Goal: Task Accomplishment & Management: Use online tool/utility

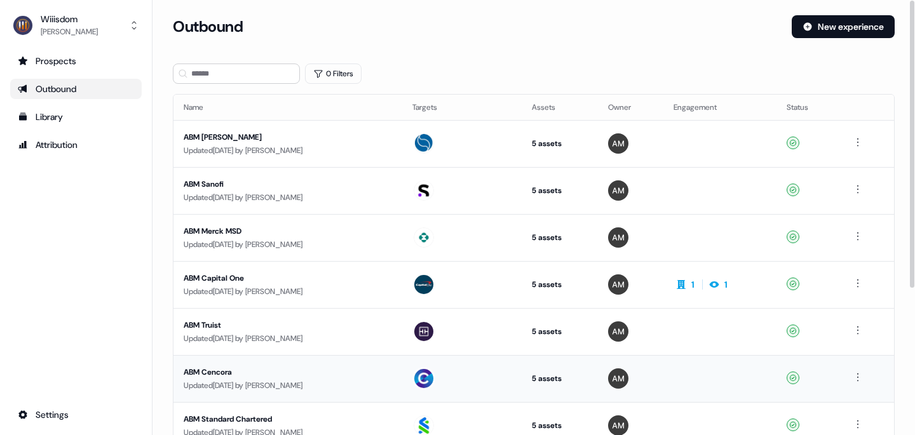
click at [214, 369] on div "ABM Cencora" at bounding box center [288, 372] width 208 height 13
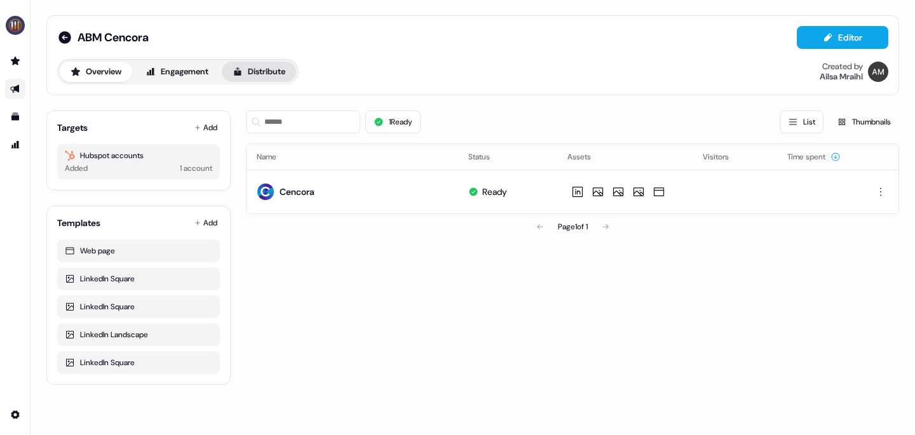
click at [273, 79] on button "Distribute" at bounding box center [259, 72] width 74 height 20
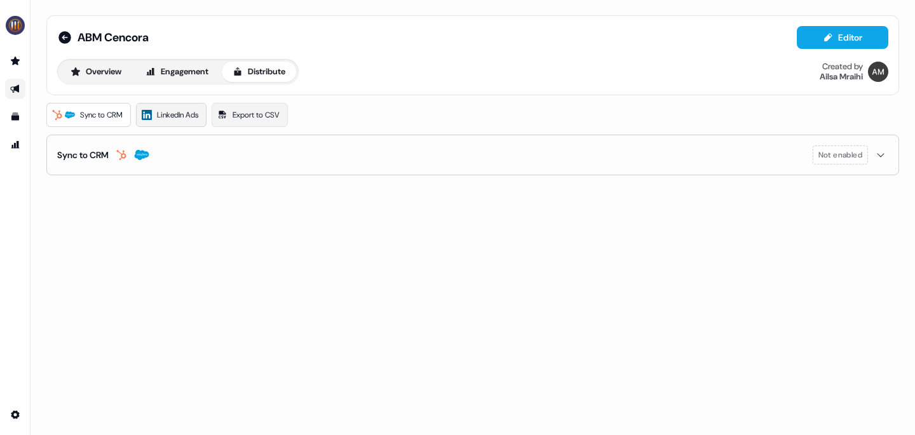
click at [173, 120] on span "LinkedIn Ads" at bounding box center [177, 115] width 41 height 13
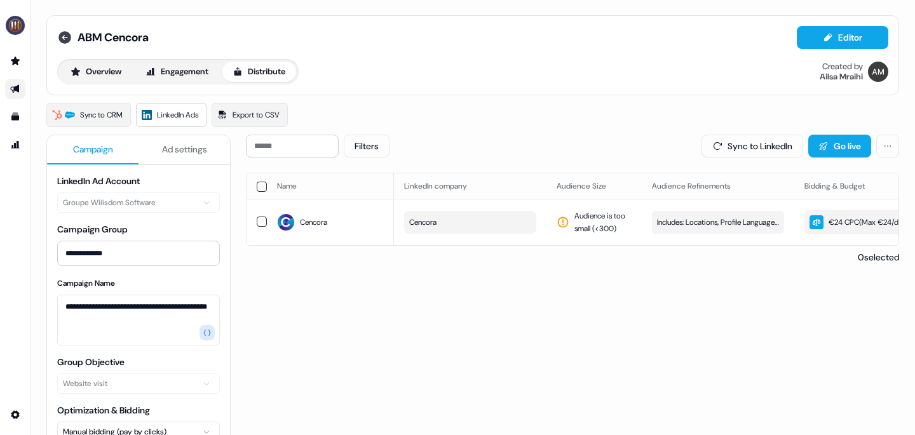
click at [67, 37] on icon at bounding box center [64, 37] width 15 height 15
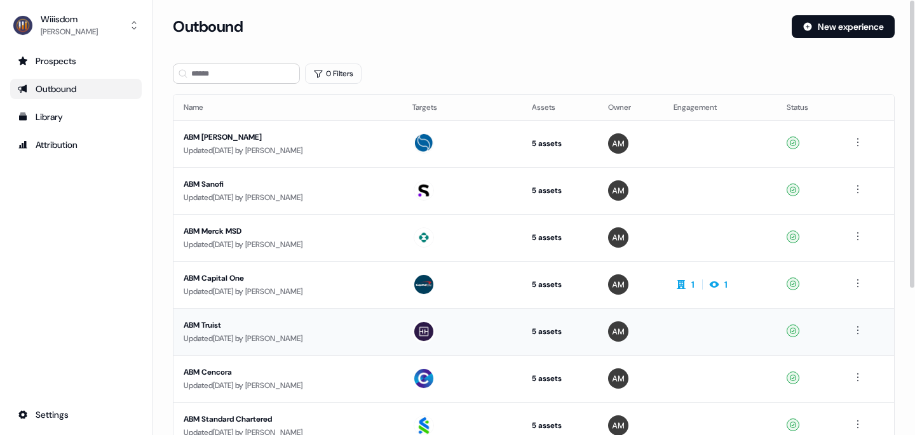
click at [205, 323] on div "ABM Truist" at bounding box center [288, 325] width 208 height 13
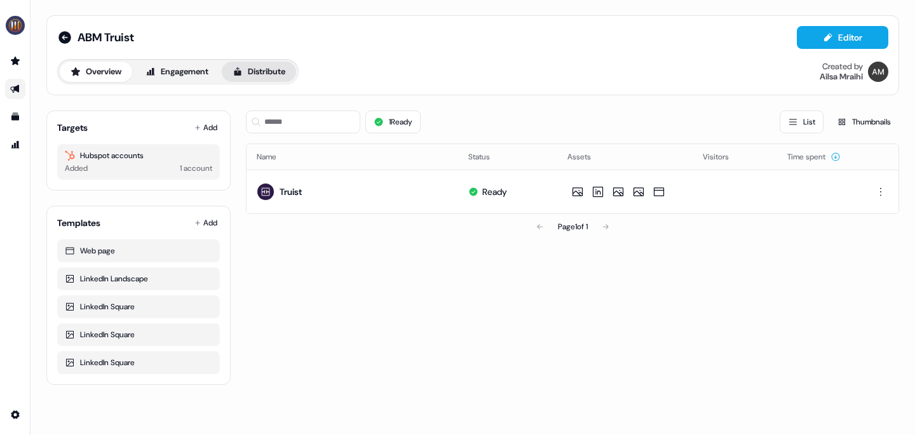
click at [260, 62] on button "Distribute" at bounding box center [259, 72] width 74 height 20
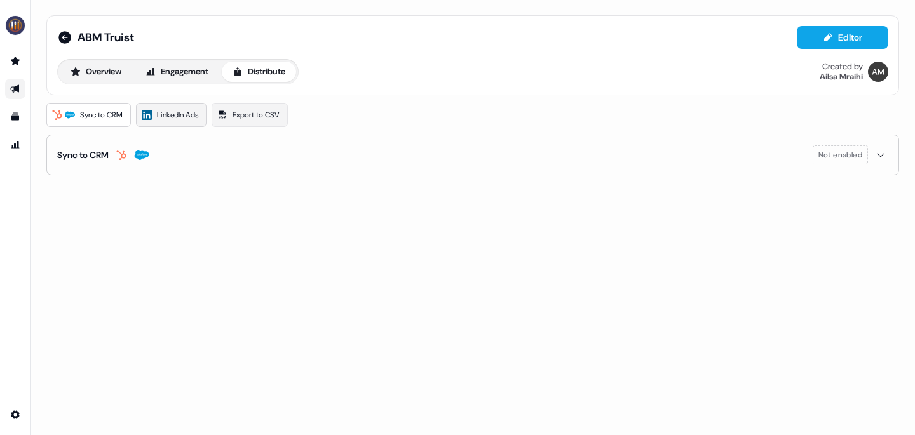
click at [182, 117] on span "LinkedIn Ads" at bounding box center [177, 115] width 41 height 13
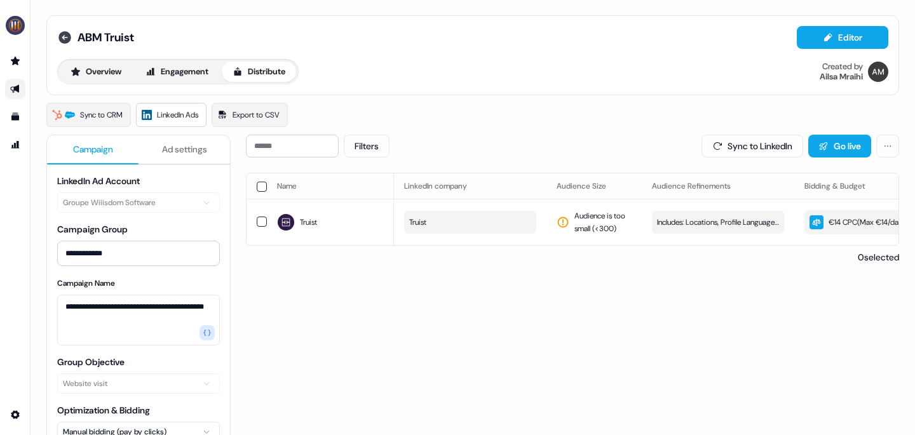
click at [65, 36] on icon at bounding box center [64, 37] width 13 height 13
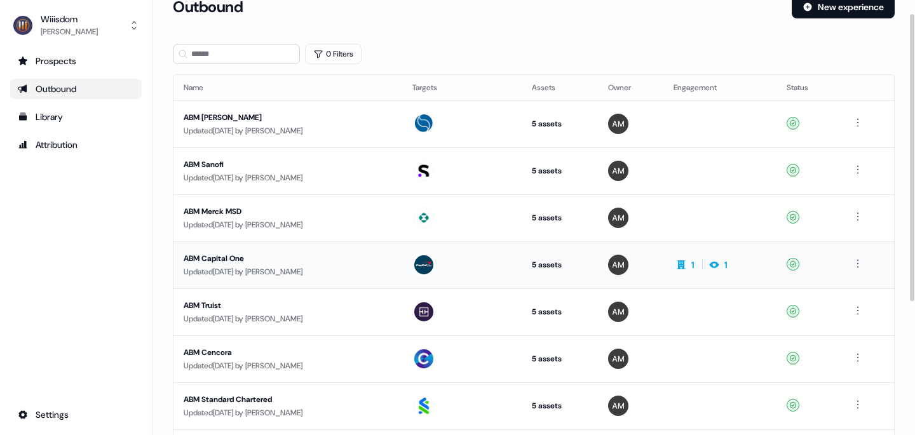
scroll to position [23, 0]
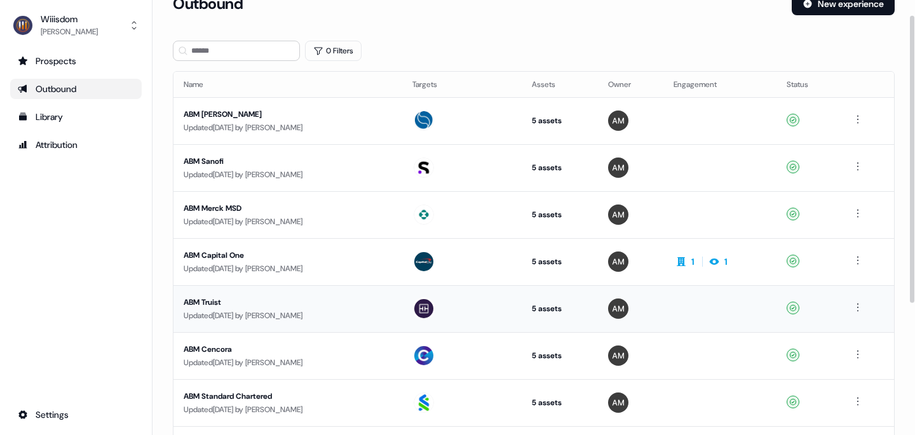
click at [210, 299] on div "ABM Truist" at bounding box center [288, 302] width 208 height 13
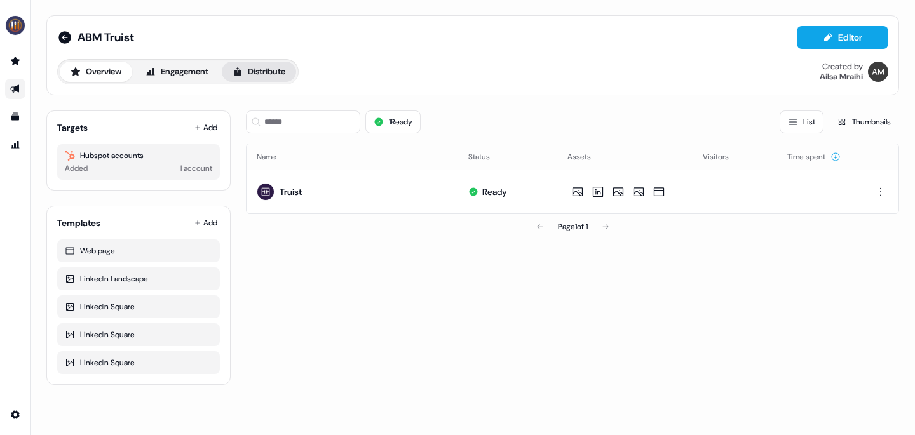
click at [268, 67] on button "Distribute" at bounding box center [259, 72] width 74 height 20
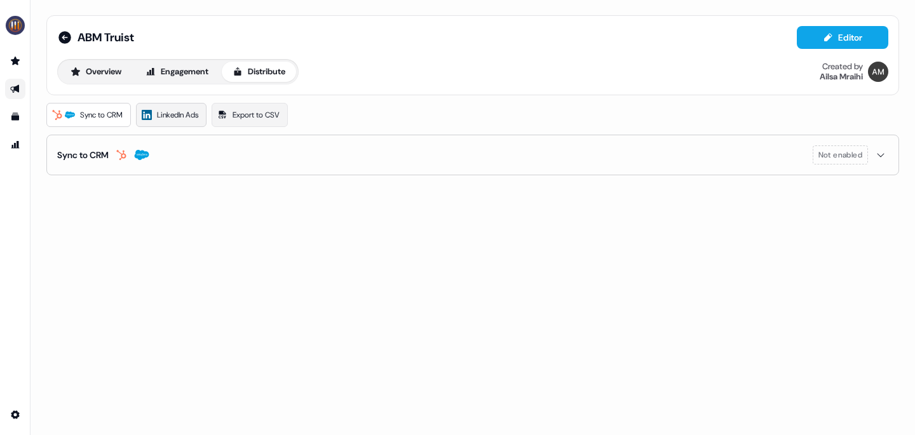
click at [183, 107] on link "LinkedIn Ads" at bounding box center [171, 115] width 71 height 24
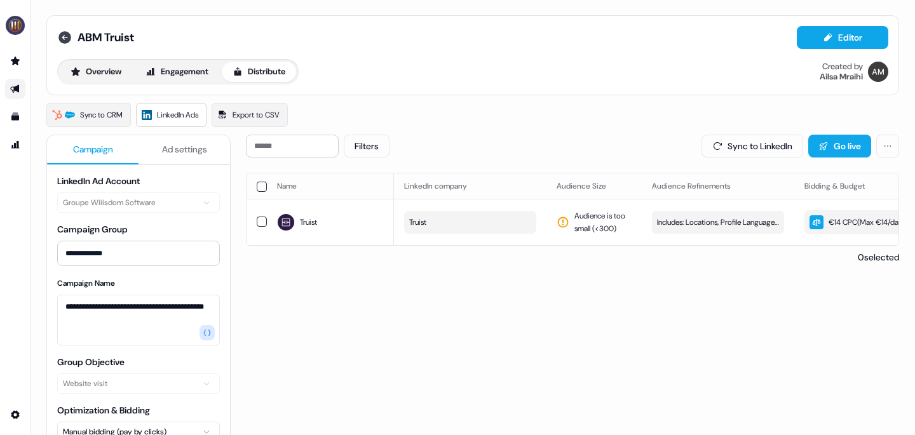
click at [66, 41] on icon at bounding box center [64, 37] width 13 height 13
